Goal: Task Accomplishment & Management: Complete application form

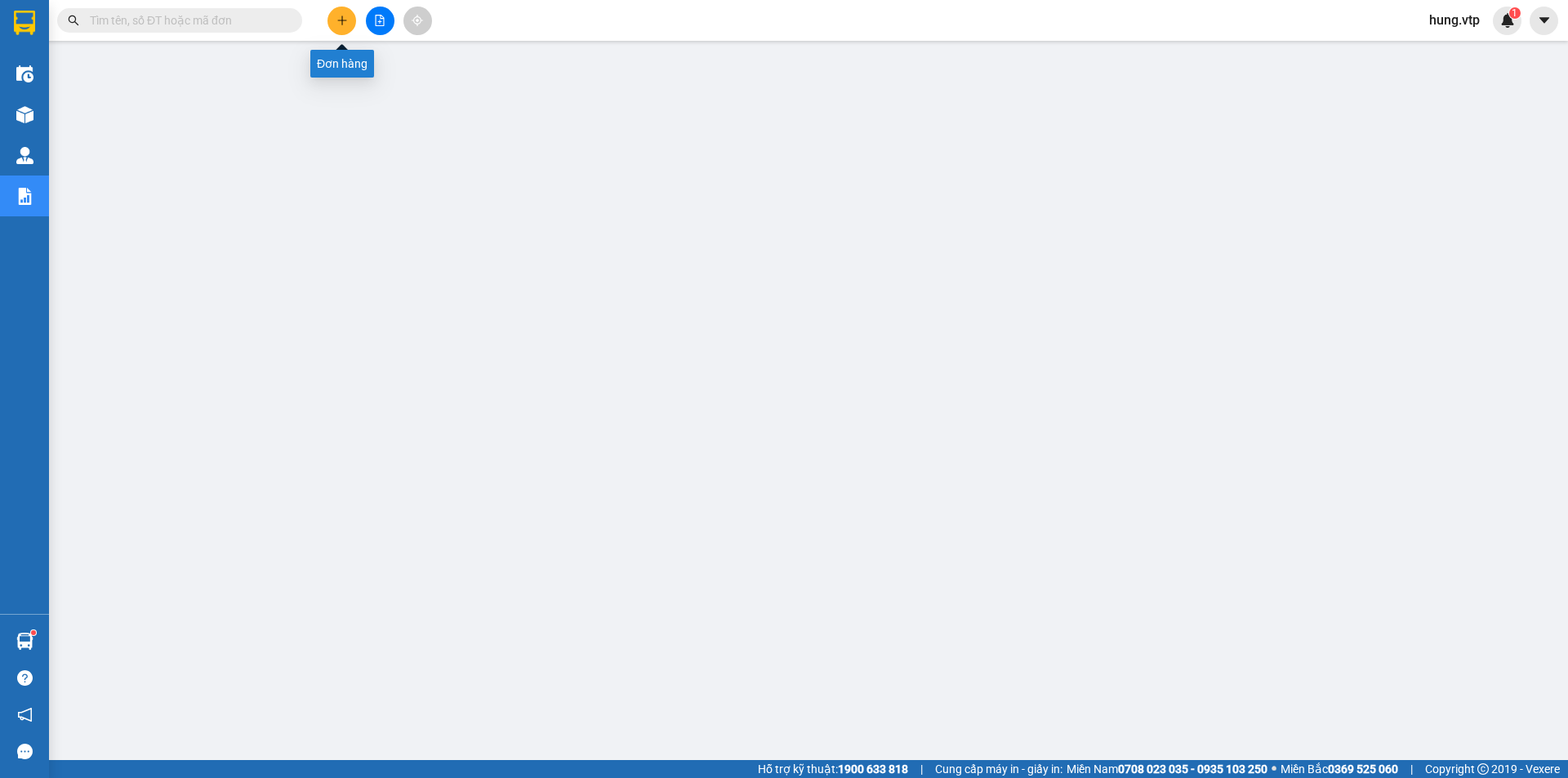
click at [336, 24] on icon "plus" at bounding box center [341, 20] width 11 height 11
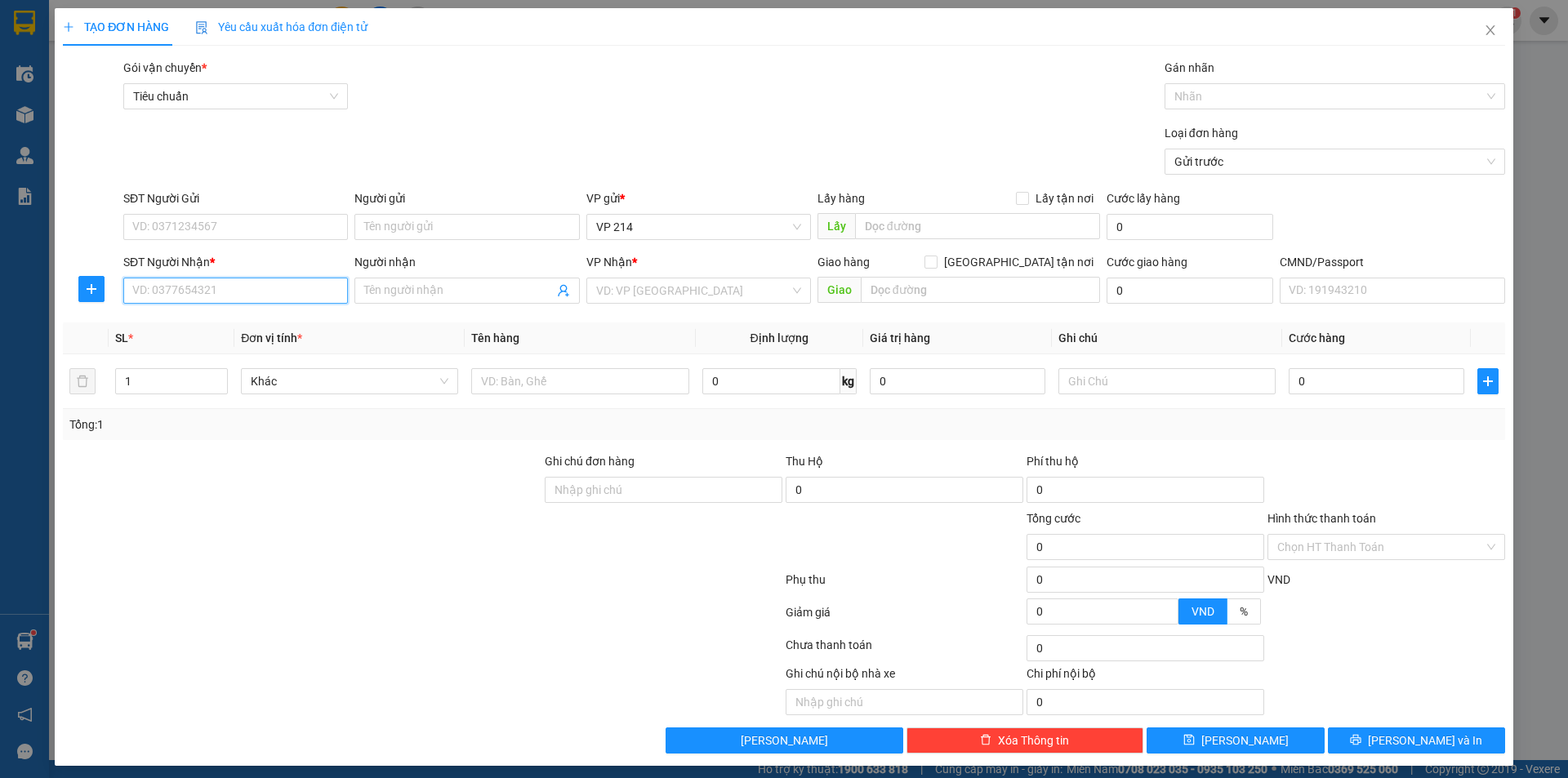
click at [229, 294] on input "SĐT Người Nhận *" at bounding box center [236, 291] width 225 height 26
type input "0973723979"
click at [259, 317] on div "0973723979 - PHÚC" at bounding box center [233, 323] width 203 height 18
type input "PHÚC"
type input "0973723979"
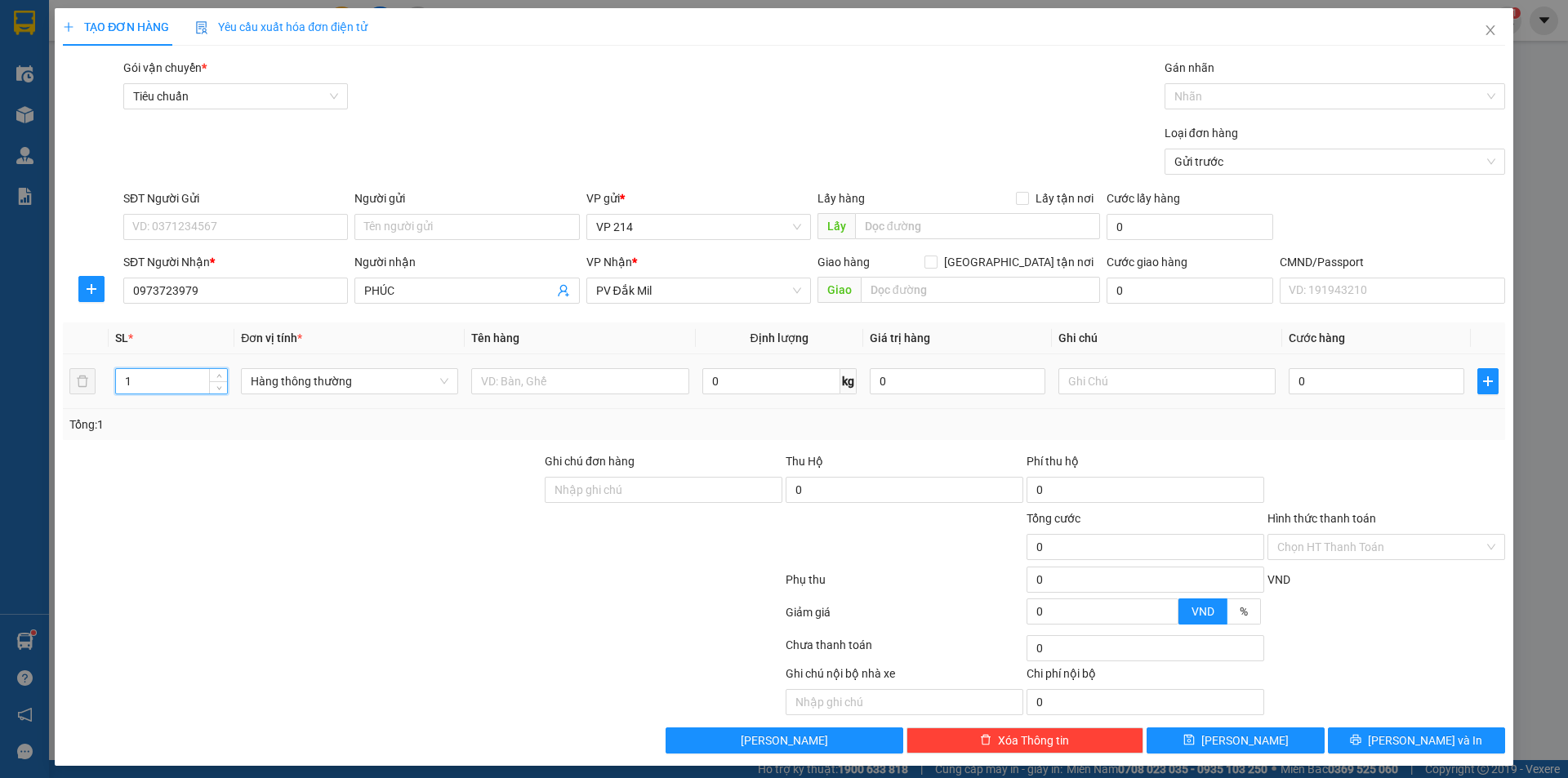
click at [174, 386] on input "1" at bounding box center [172, 381] width 112 height 25
click at [558, 389] on input "text" at bounding box center [579, 381] width 217 height 26
type input "pt"
click at [172, 381] on input "1" at bounding box center [172, 381] width 112 height 25
type input "7"
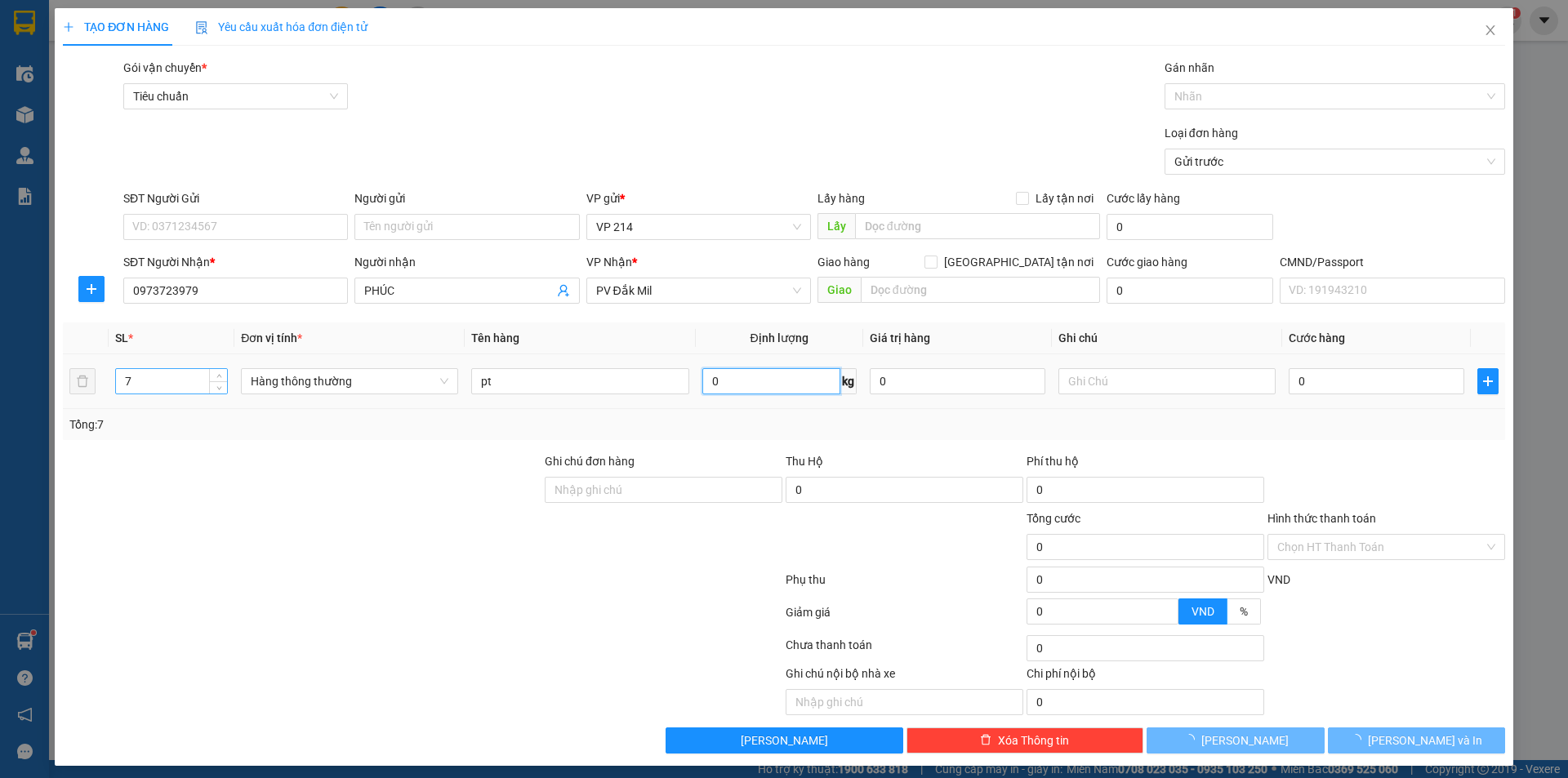
scroll to position [340, 0]
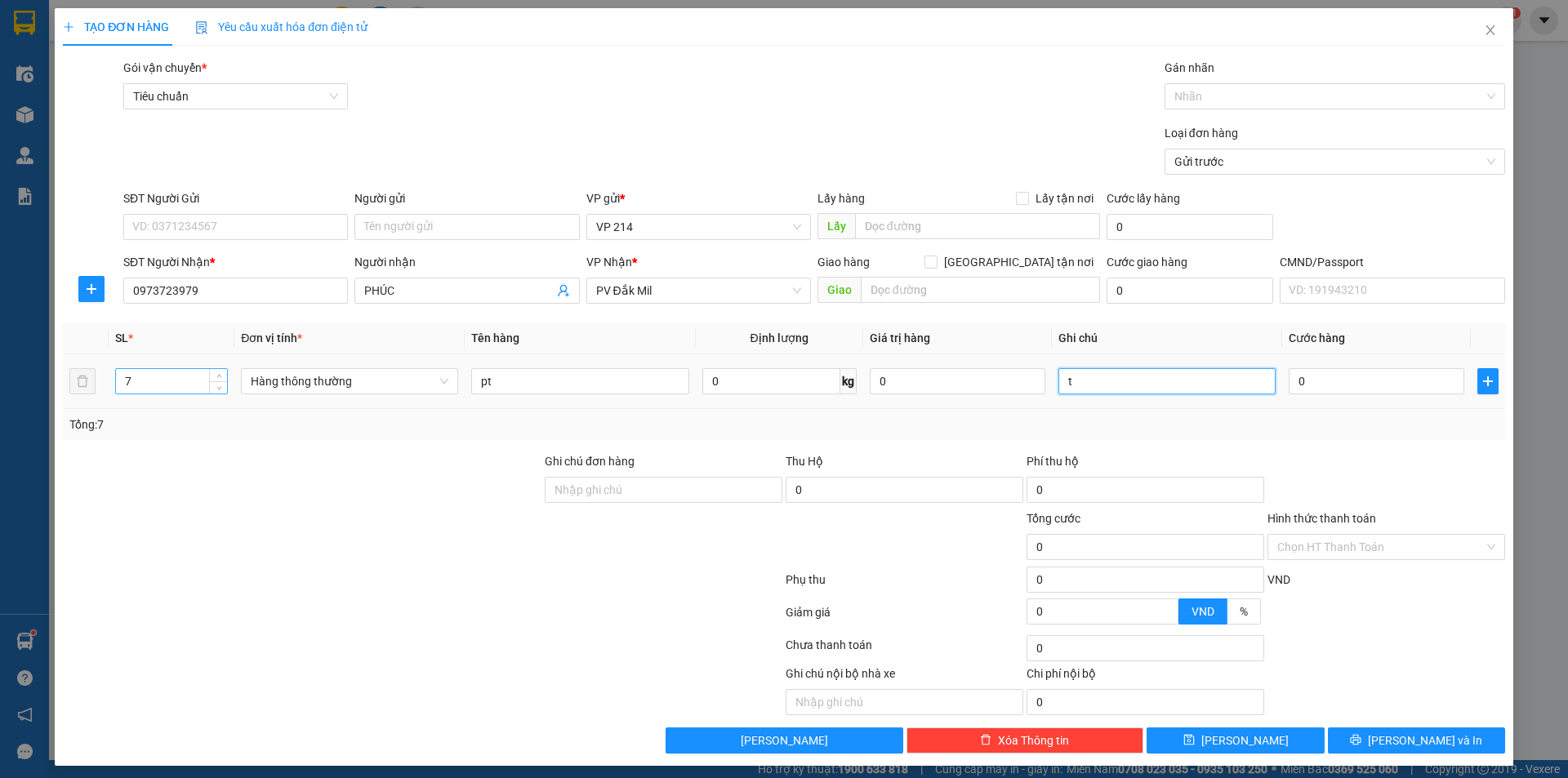
type input "t"
type input "3"
type input "35"
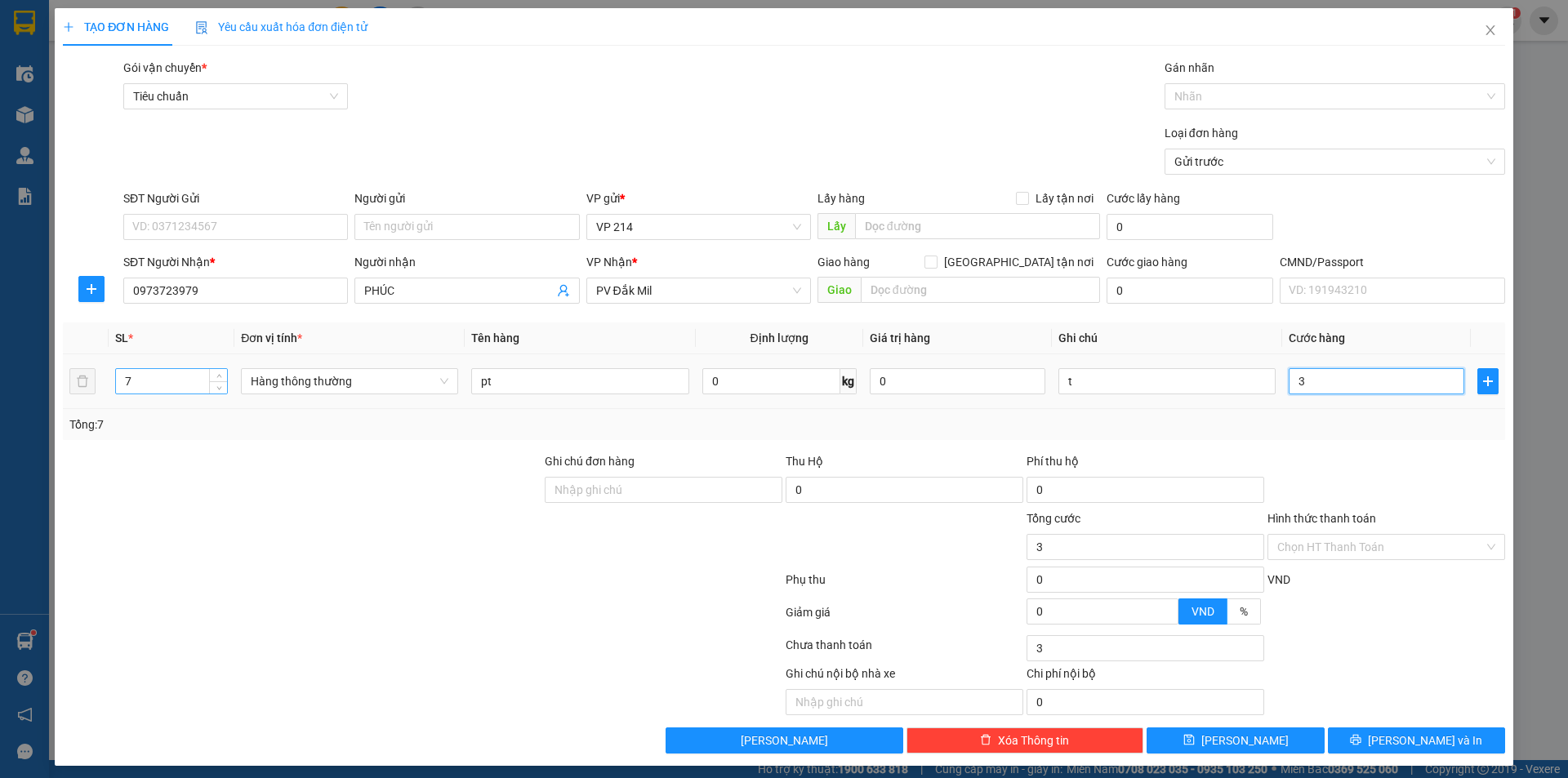
type input "35"
type input "350"
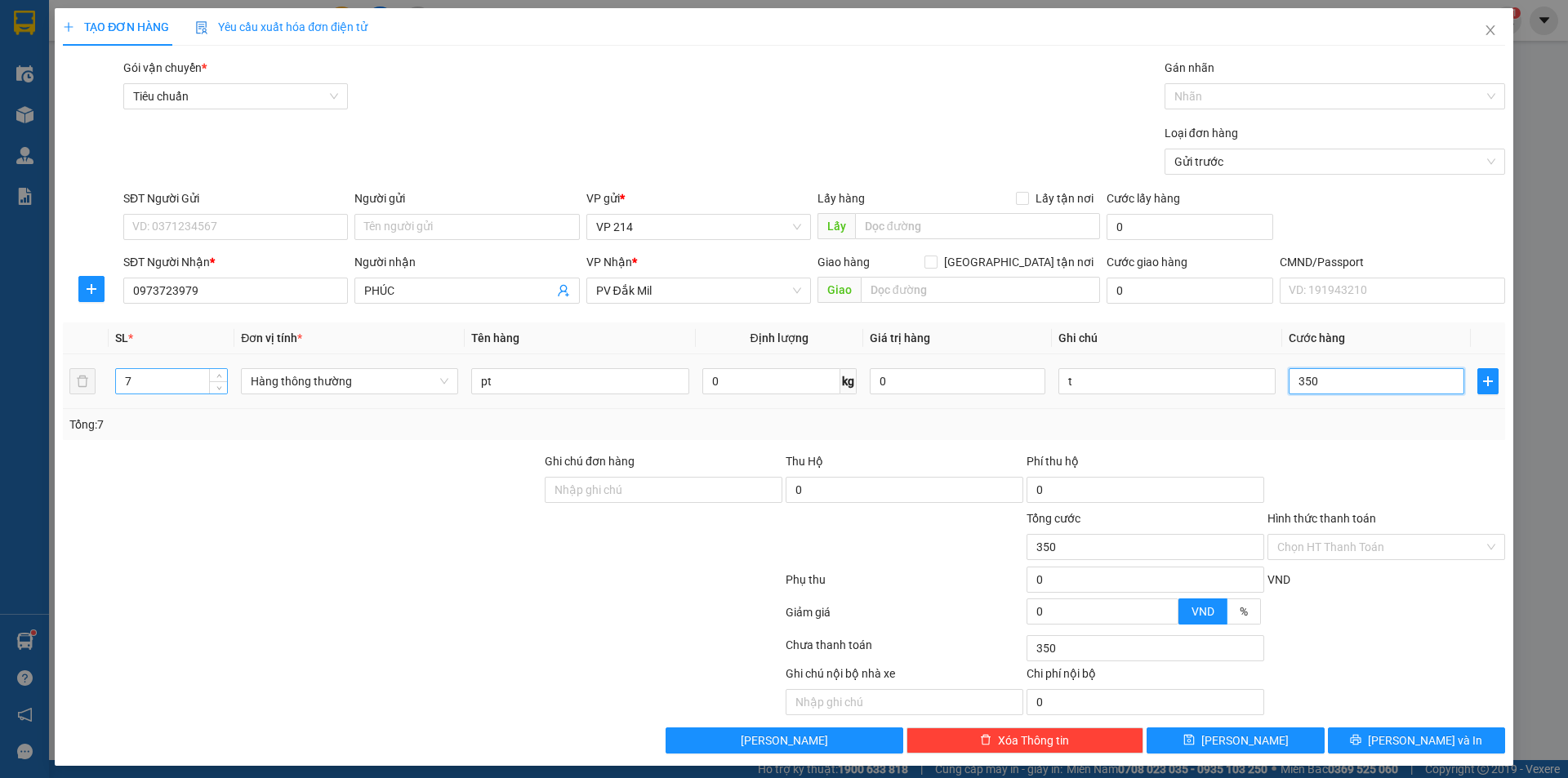
type input "3.500"
type input "35.000"
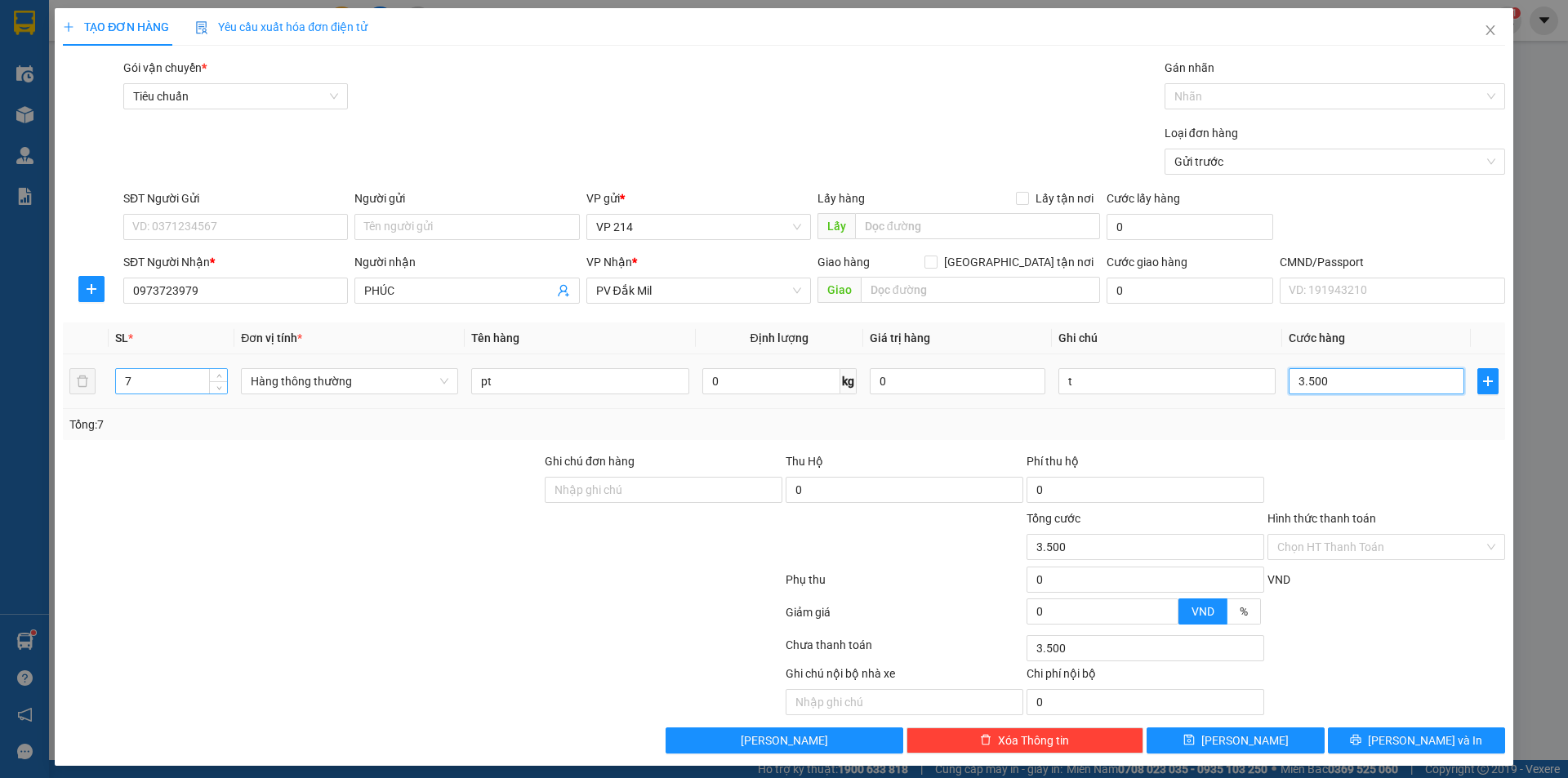
type input "35.000"
type input "350.000"
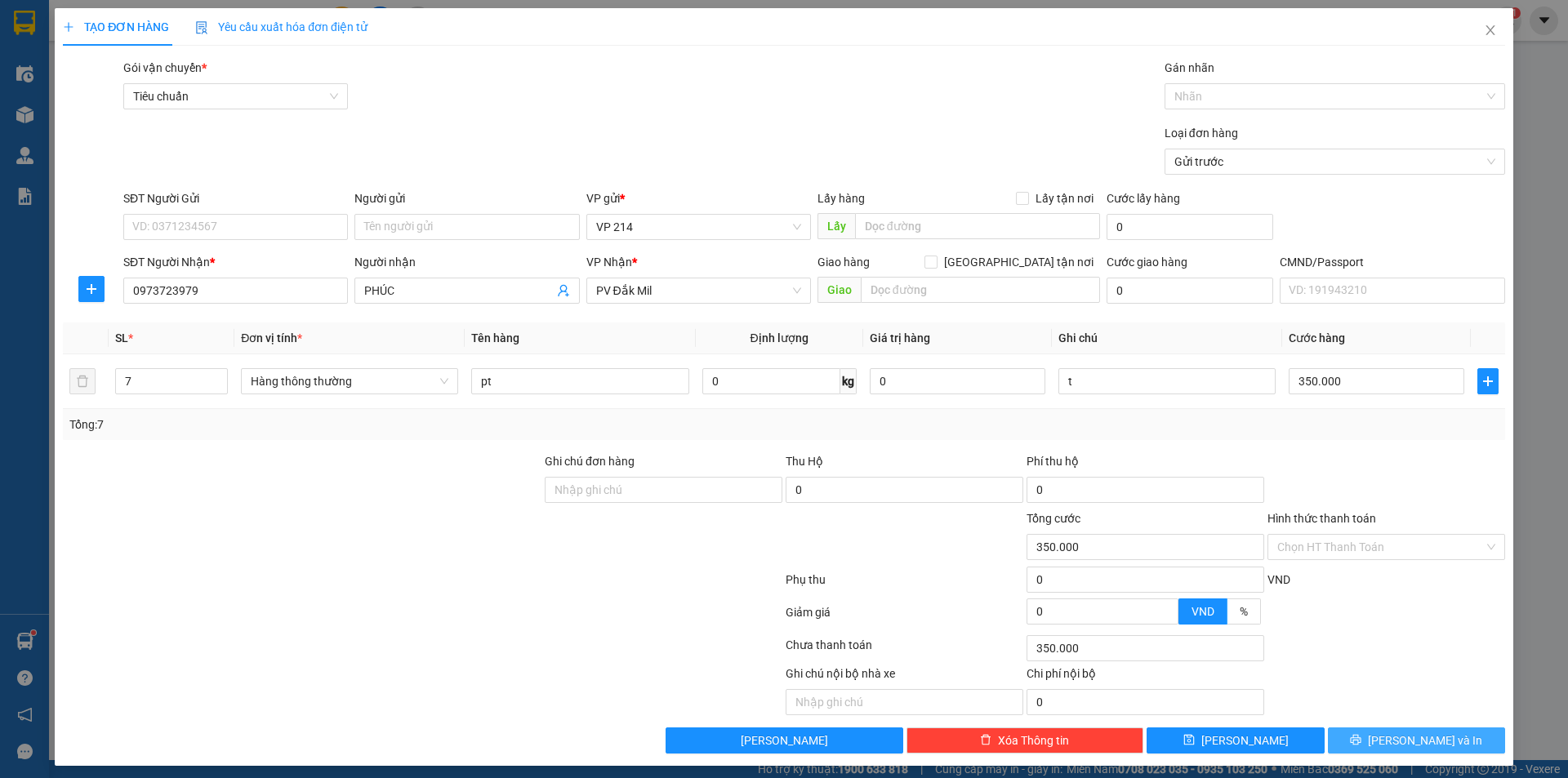
click at [1361, 738] on icon "printer" at bounding box center [1355, 739] width 11 height 11
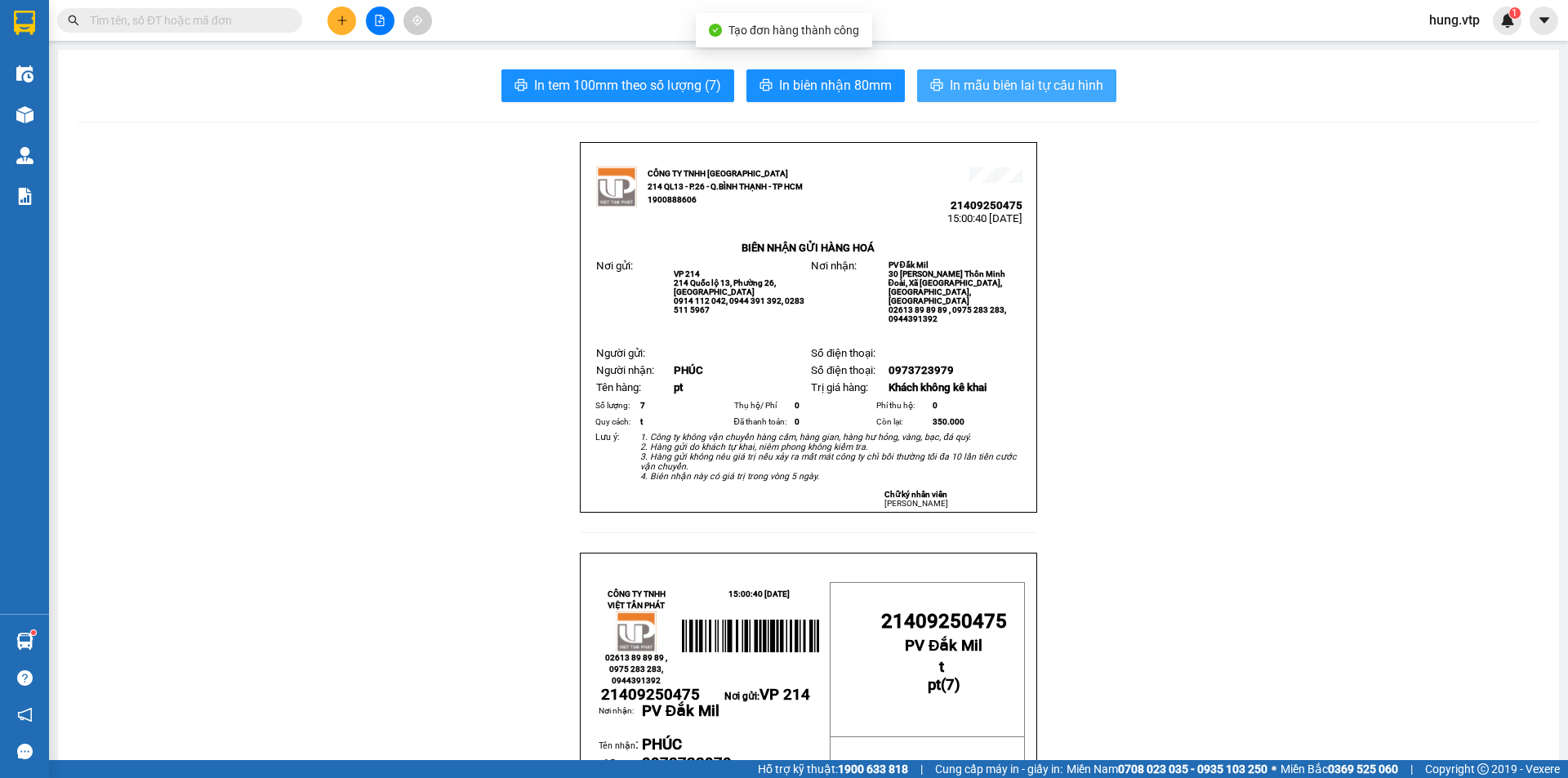
click at [986, 91] on span "In mẫu biên lai tự cấu hình" at bounding box center [1026, 86] width 154 height 21
